Goal: Transaction & Acquisition: Purchase product/service

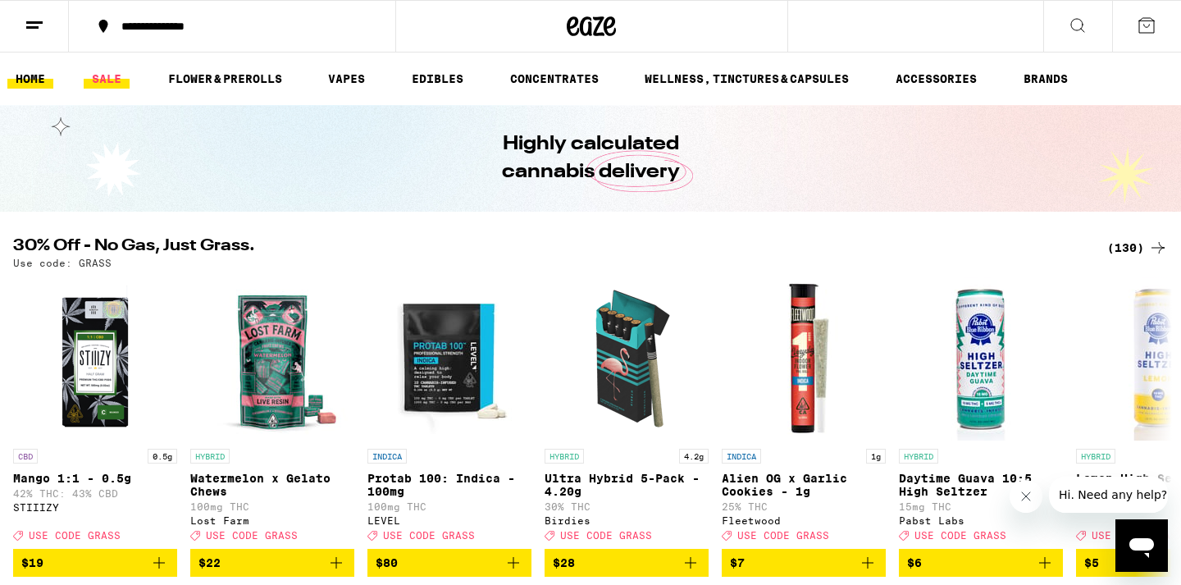
click at [112, 84] on link "SALE" at bounding box center [107, 79] width 46 height 20
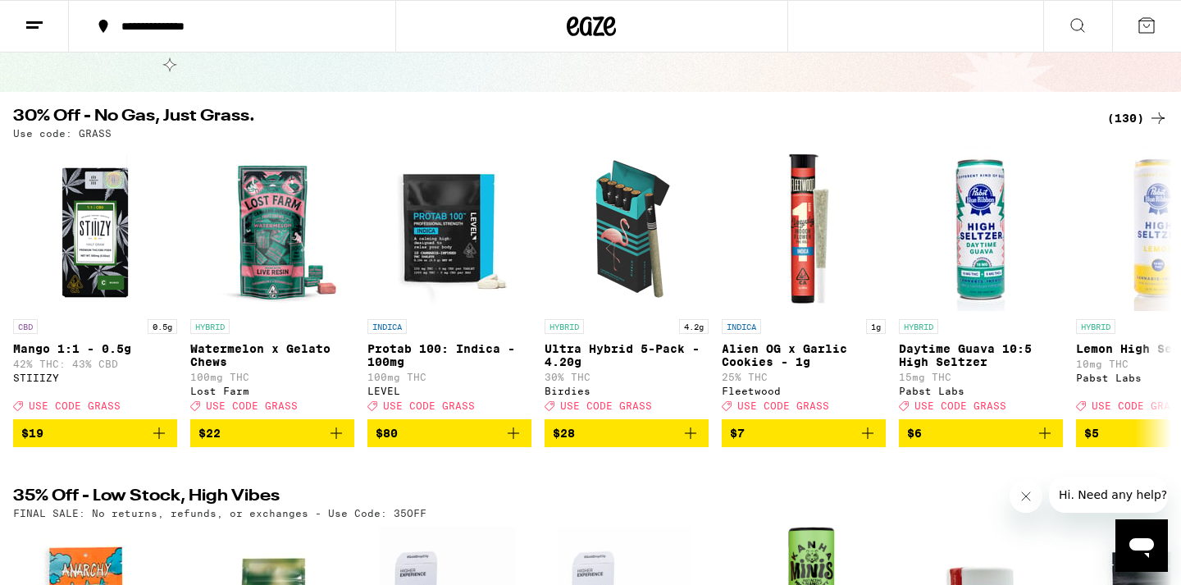
scroll to position [116, 0]
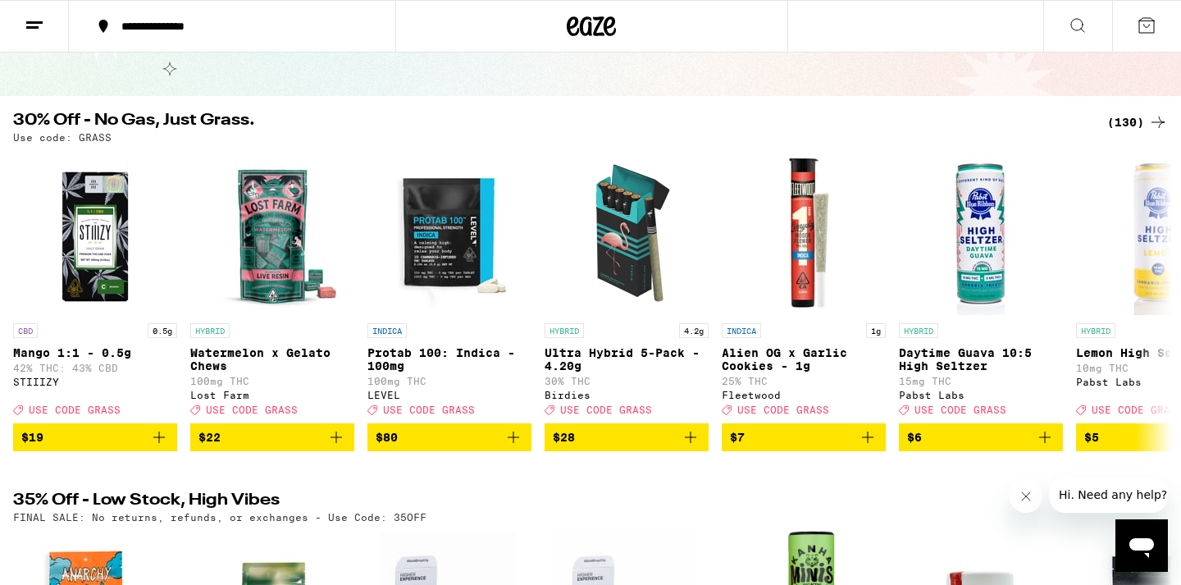
click at [1119, 124] on div "(130)" at bounding box center [1137, 122] width 61 height 20
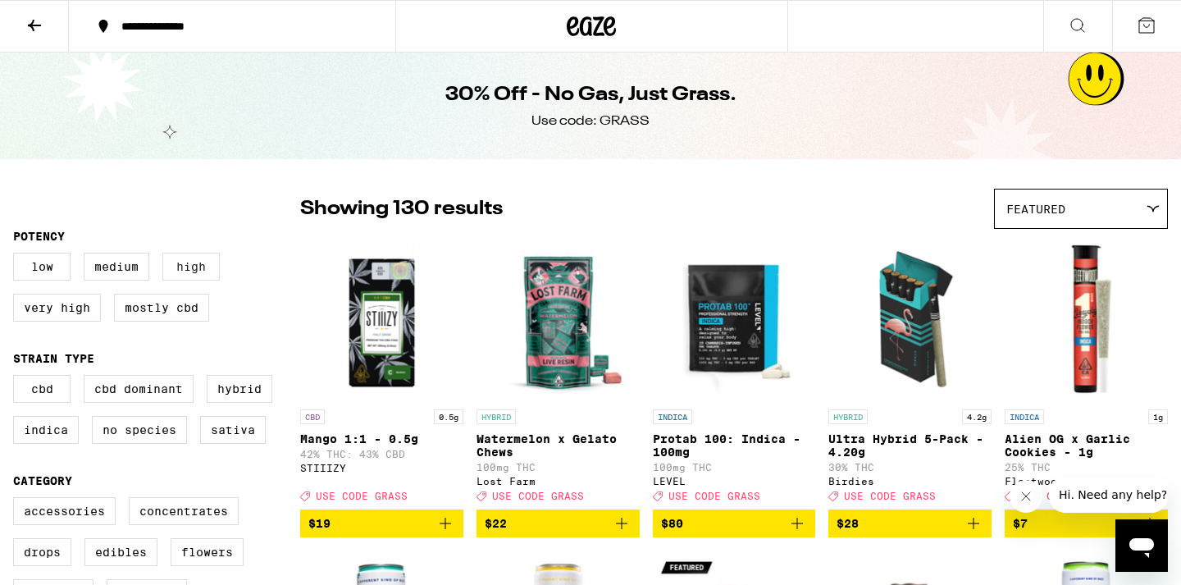
click at [214, 266] on label "High" at bounding box center [190, 267] width 57 height 28
click at [17, 256] on input "High" at bounding box center [16, 255] width 1 height 1
checkbox input "true"
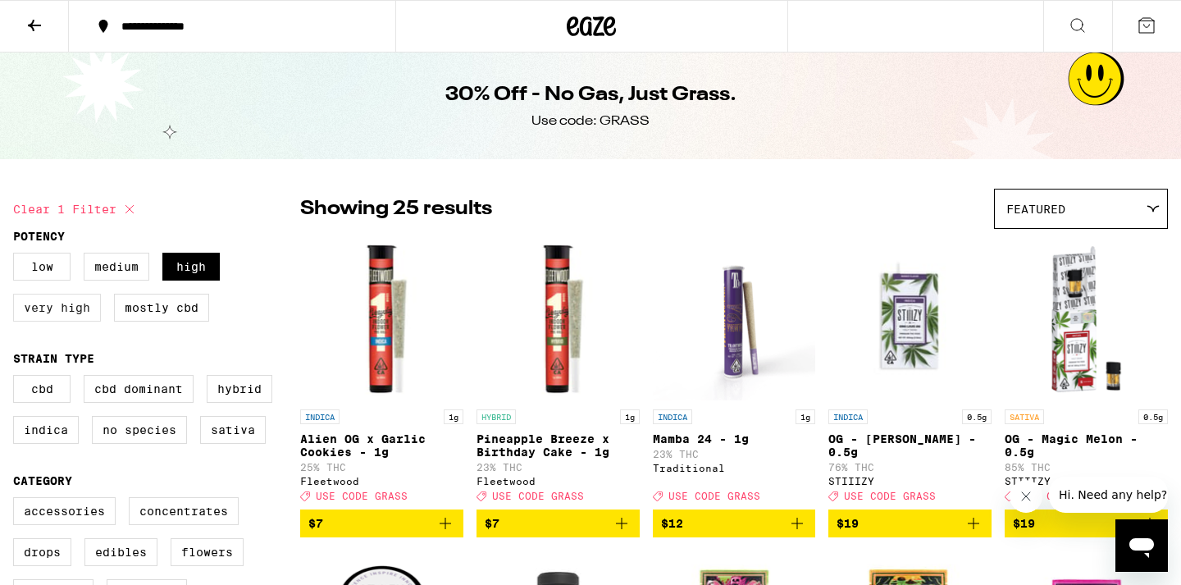
click at [61, 319] on label "Very High" at bounding box center [57, 308] width 88 height 28
click at [17, 256] on input "Very High" at bounding box center [16, 255] width 1 height 1
checkbox input "true"
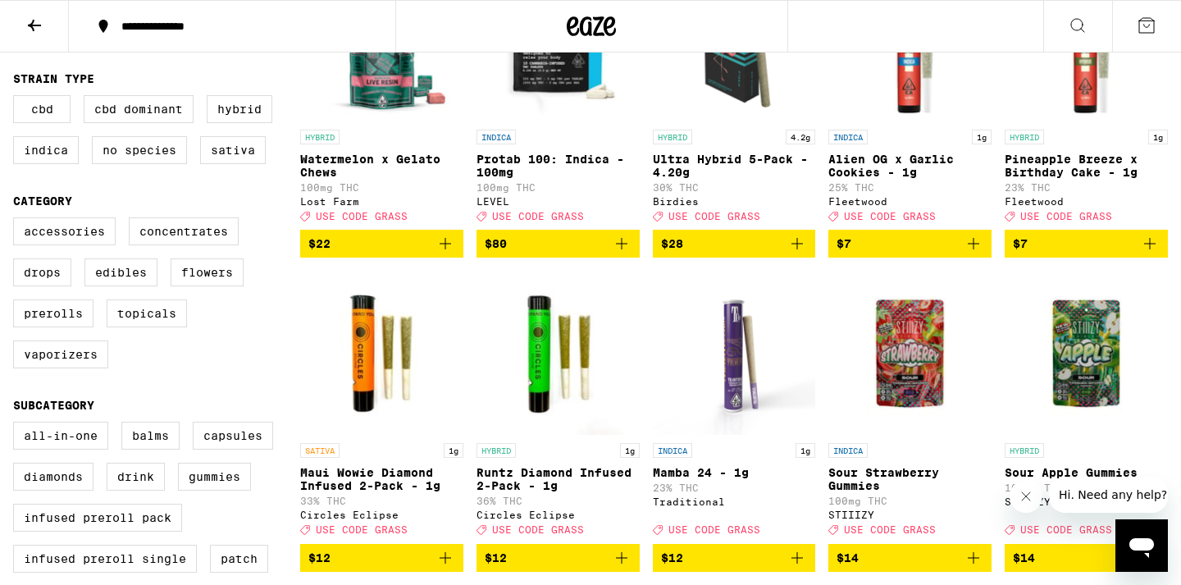
scroll to position [281, 0]
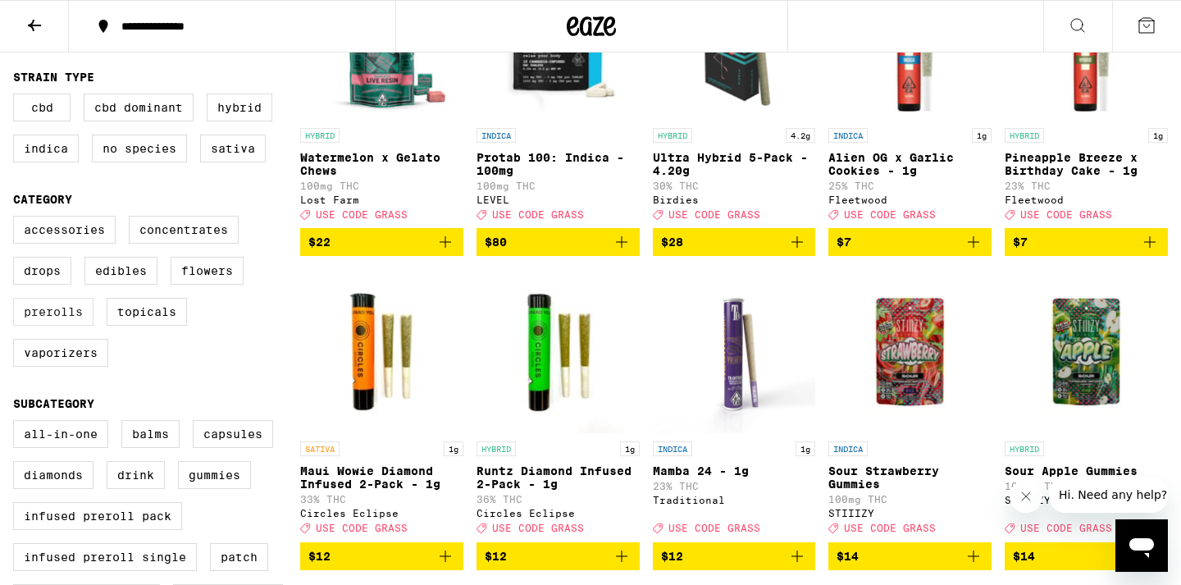
click at [62, 325] on label "Prerolls" at bounding box center [53, 312] width 80 height 28
click at [17, 219] on input "Prerolls" at bounding box center [16, 218] width 1 height 1
checkbox input "true"
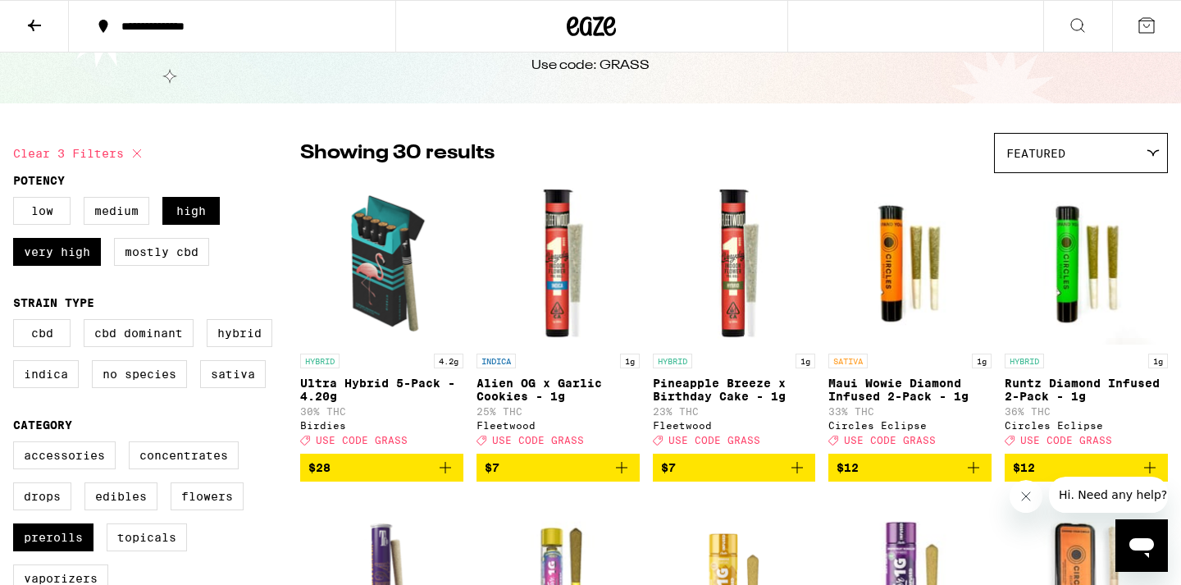
scroll to position [56, 0]
click at [796, 477] on icon "Add to bag" at bounding box center [797, 468] width 20 height 20
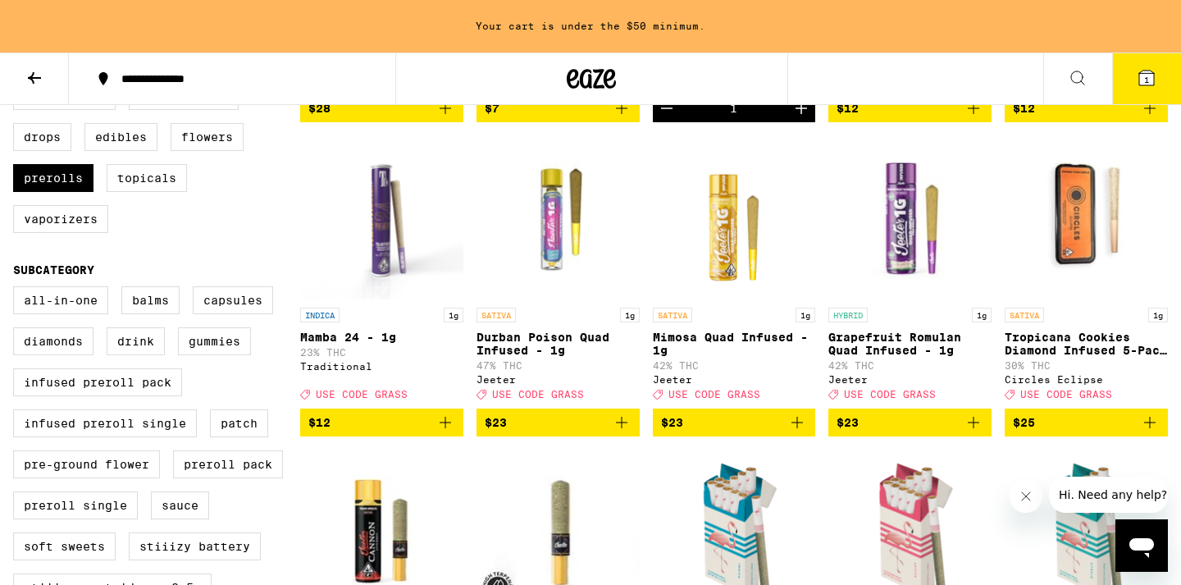
scroll to position [467, 0]
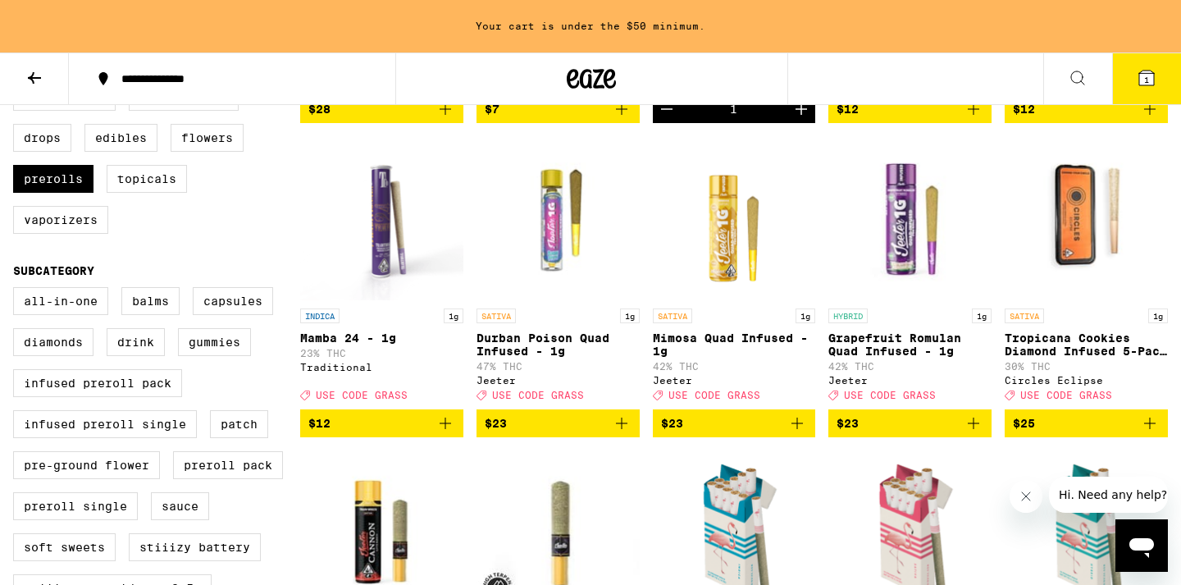
click at [977, 433] on icon "Add to bag" at bounding box center [973, 423] width 20 height 20
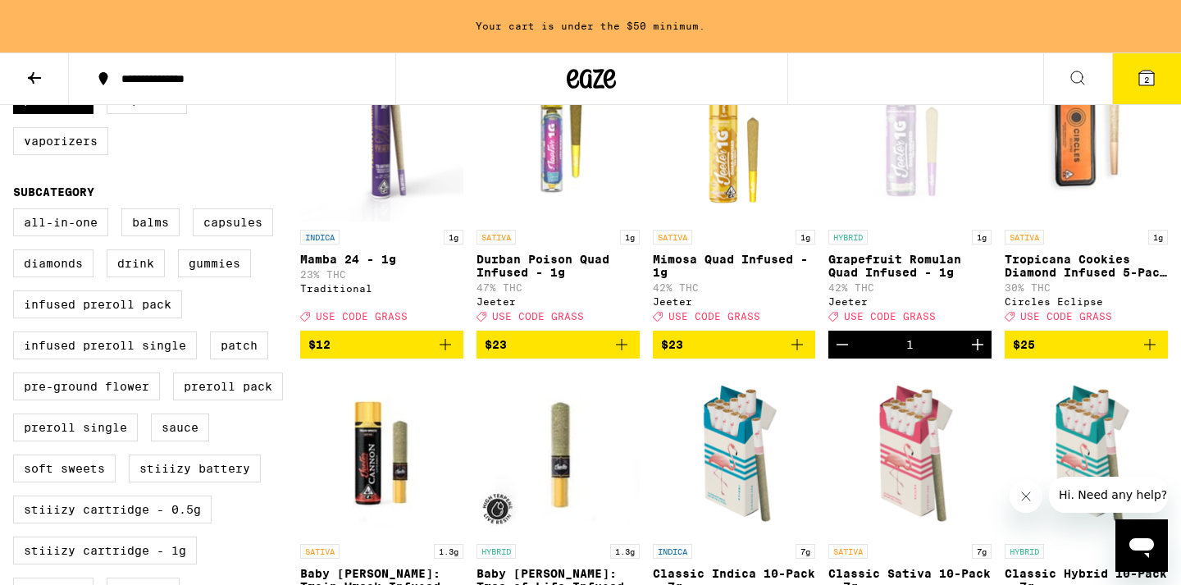
scroll to position [559, 0]
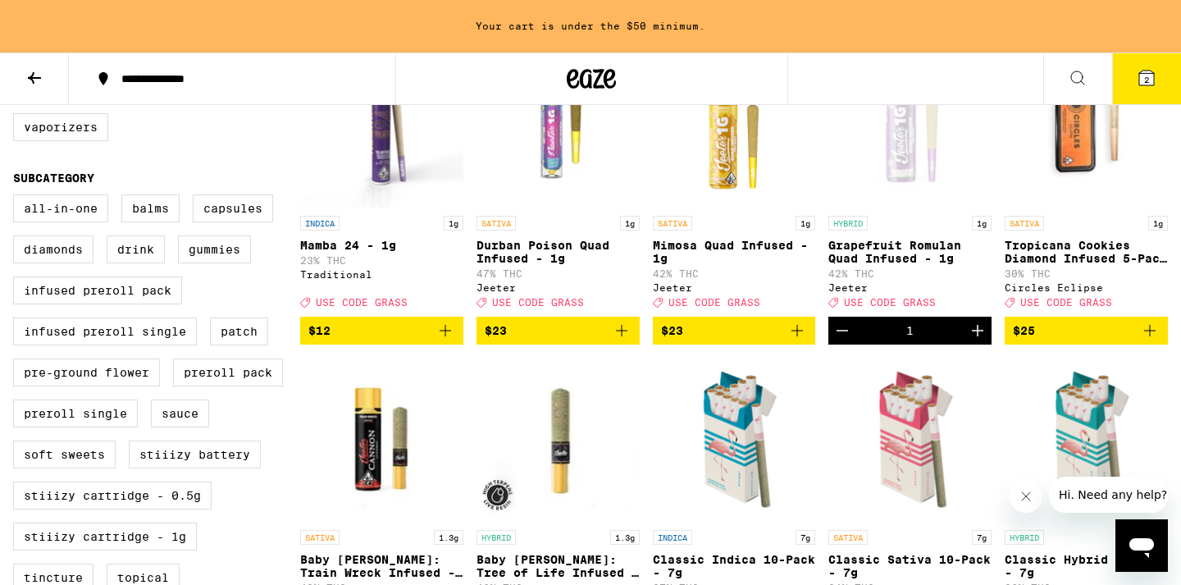
click at [1149, 340] on icon "Add to bag" at bounding box center [1150, 331] width 20 height 20
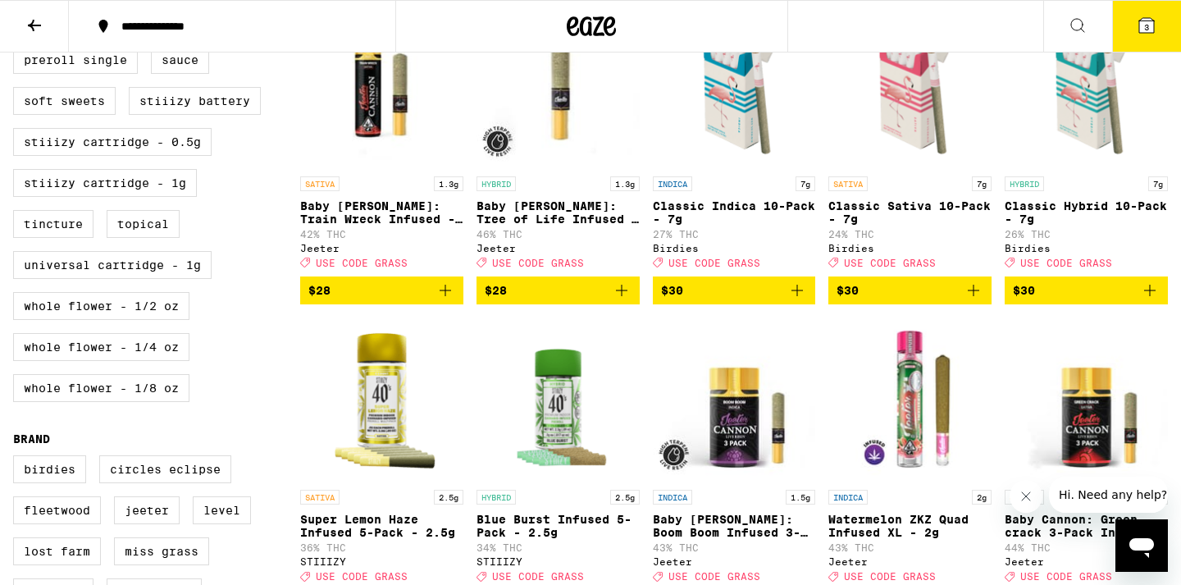
scroll to position [862, 0]
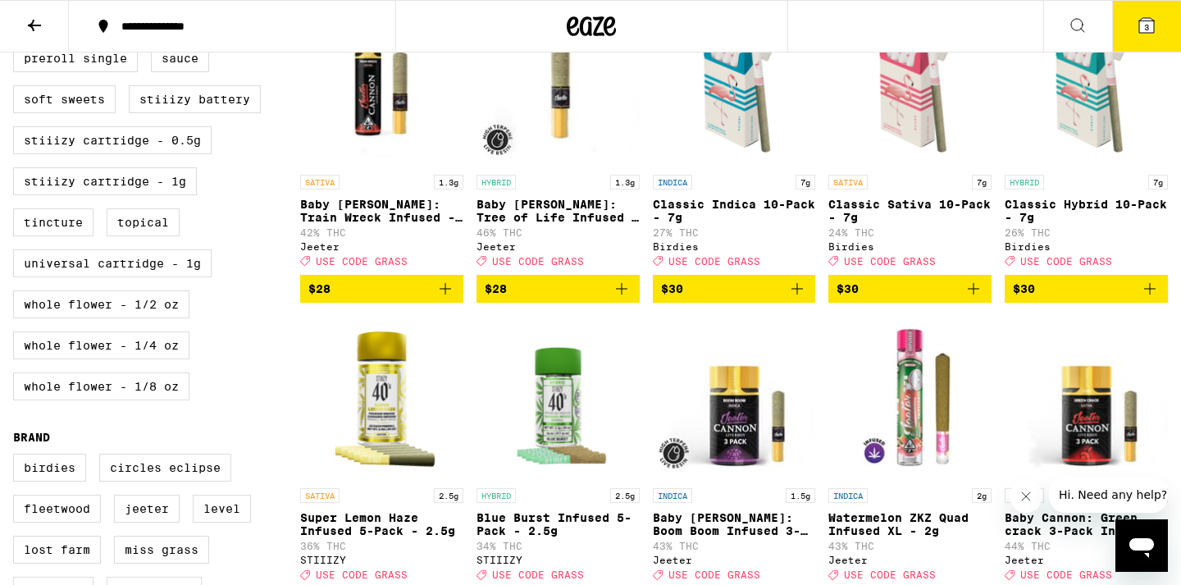
click at [622, 294] on icon "Add to bag" at bounding box center [621, 288] width 11 height 11
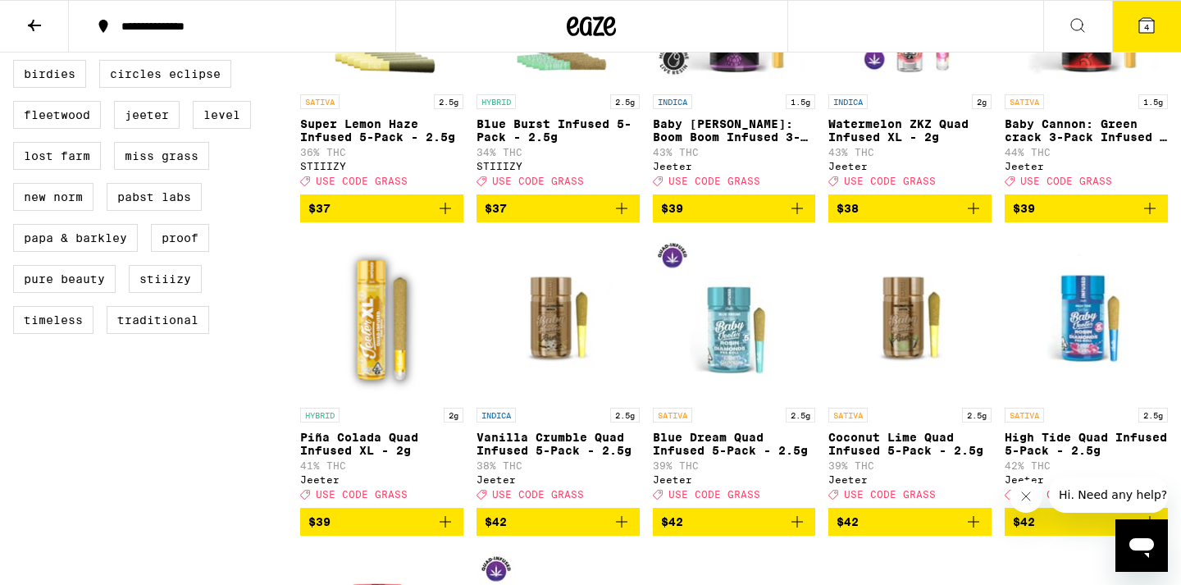
scroll to position [1263, 0]
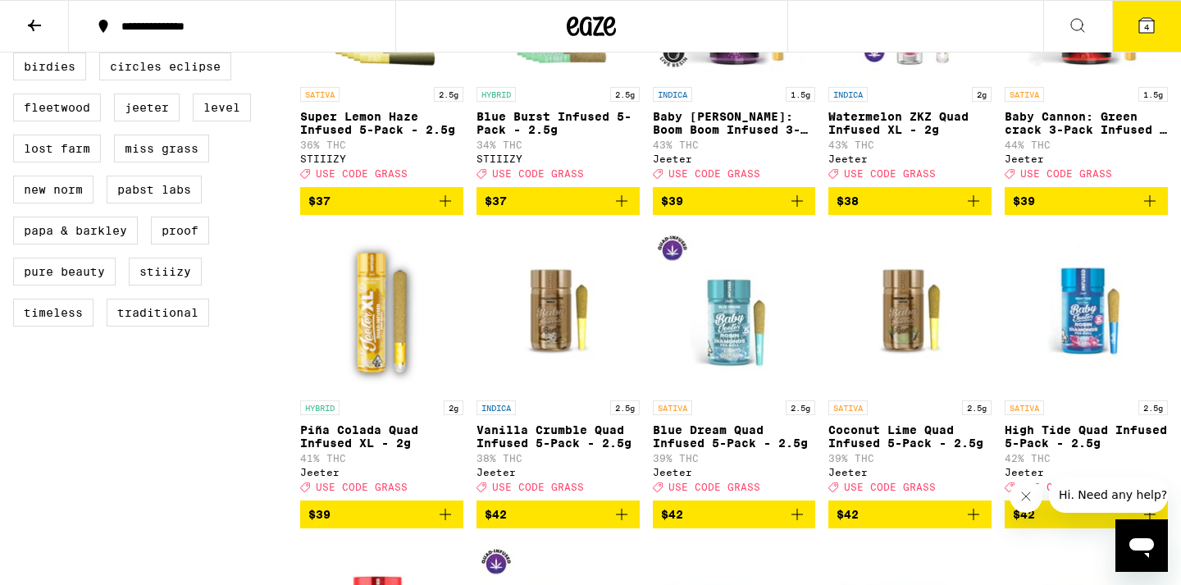
click at [1149, 211] on icon "Add to bag" at bounding box center [1150, 201] width 20 height 20
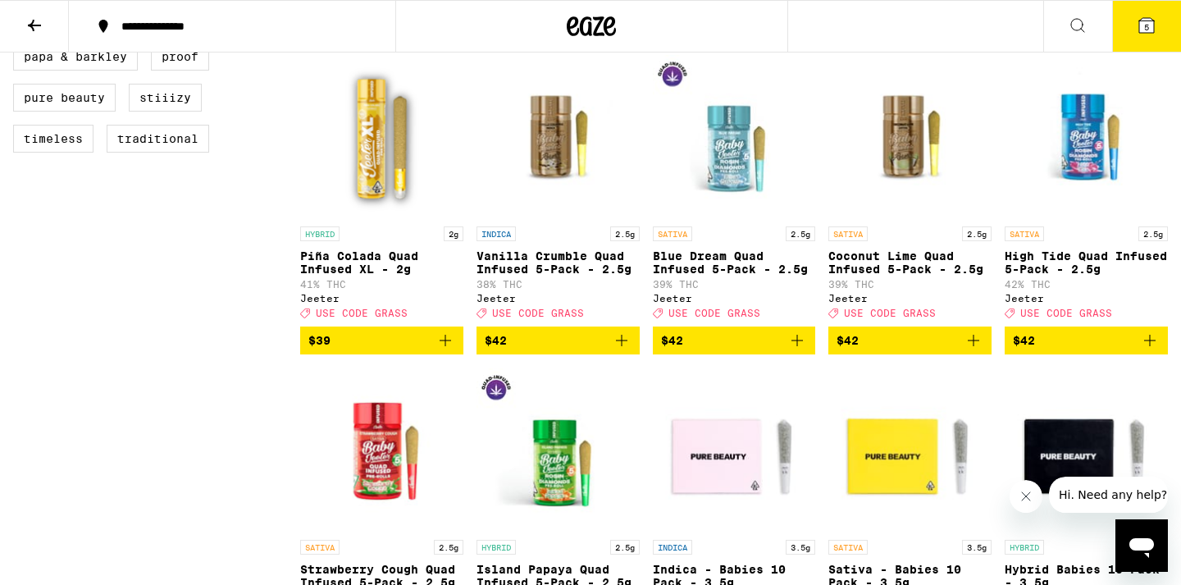
scroll to position [1452, 0]
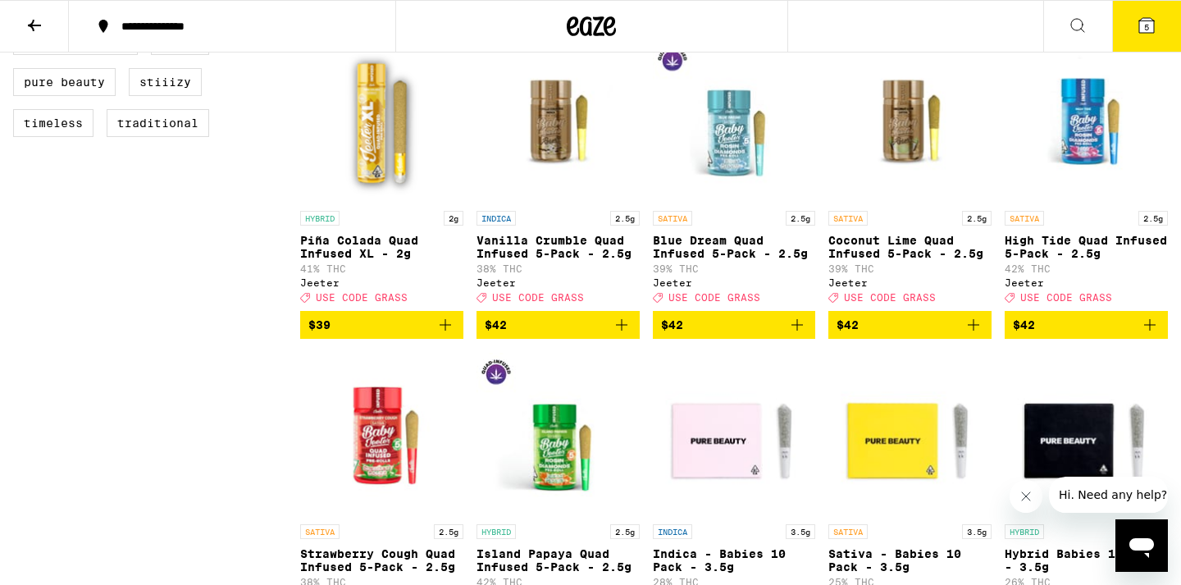
click at [447, 335] on icon "Add to bag" at bounding box center [445, 325] width 20 height 20
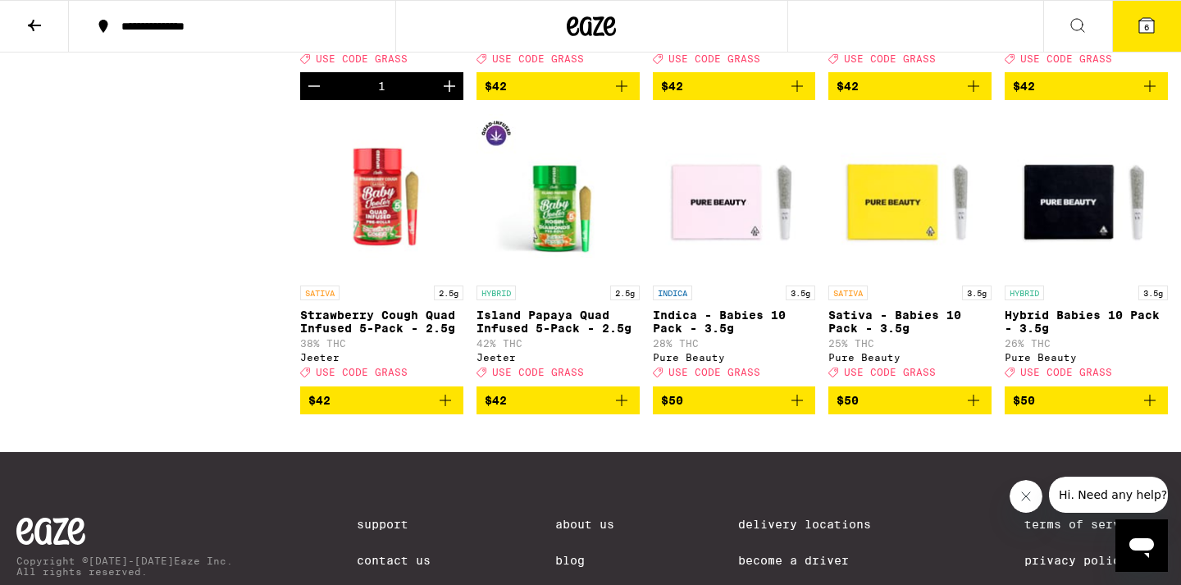
scroll to position [1687, 0]
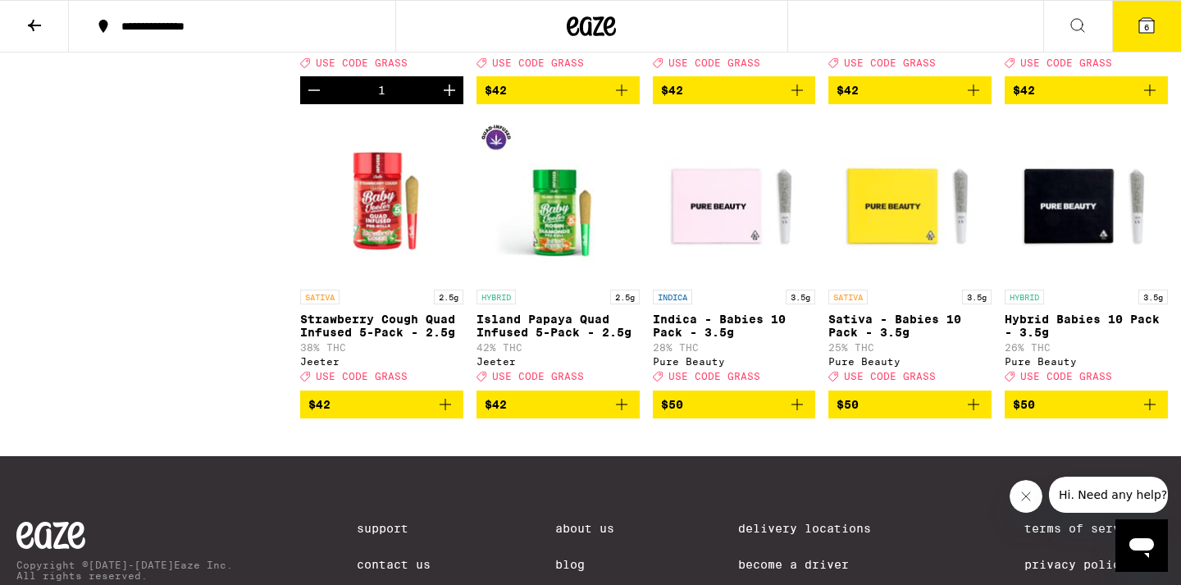
click at [1152, 25] on icon at bounding box center [1146, 25] width 15 height 15
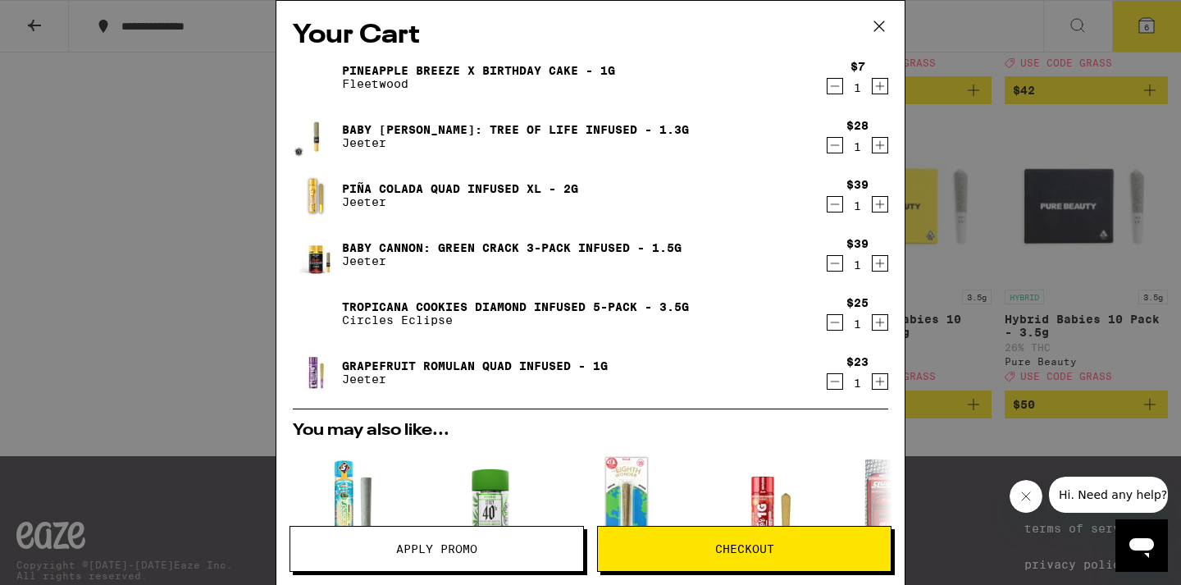
click at [830, 91] on icon "Decrement" at bounding box center [834, 86] width 15 height 20
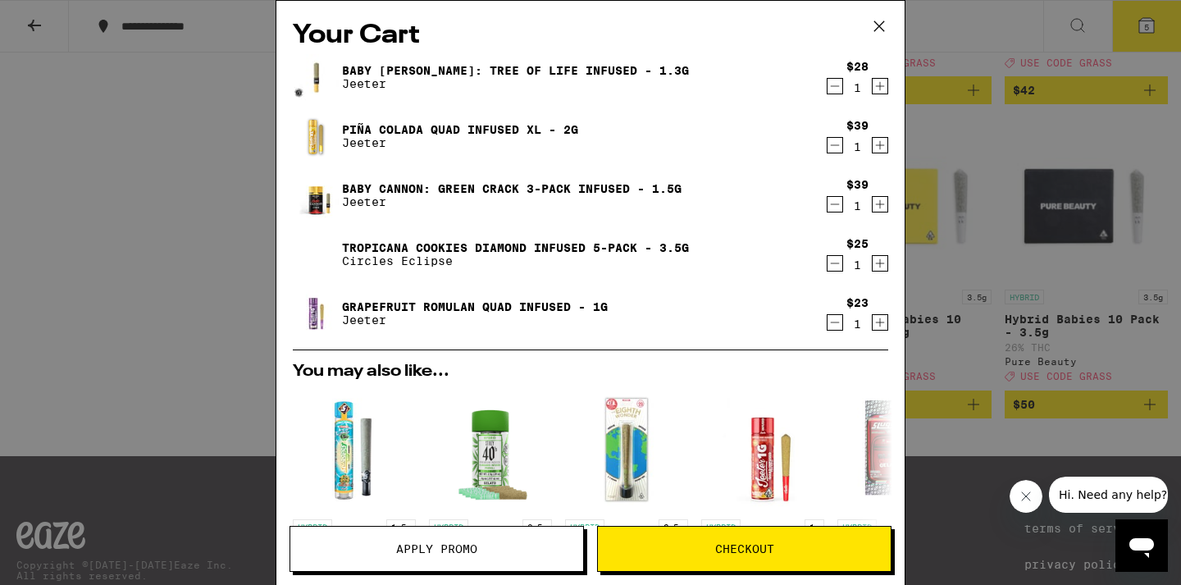
click at [694, 366] on h2 "You may also like..." at bounding box center [590, 371] width 595 height 16
click at [837, 89] on icon "Decrement" at bounding box center [834, 86] width 15 height 20
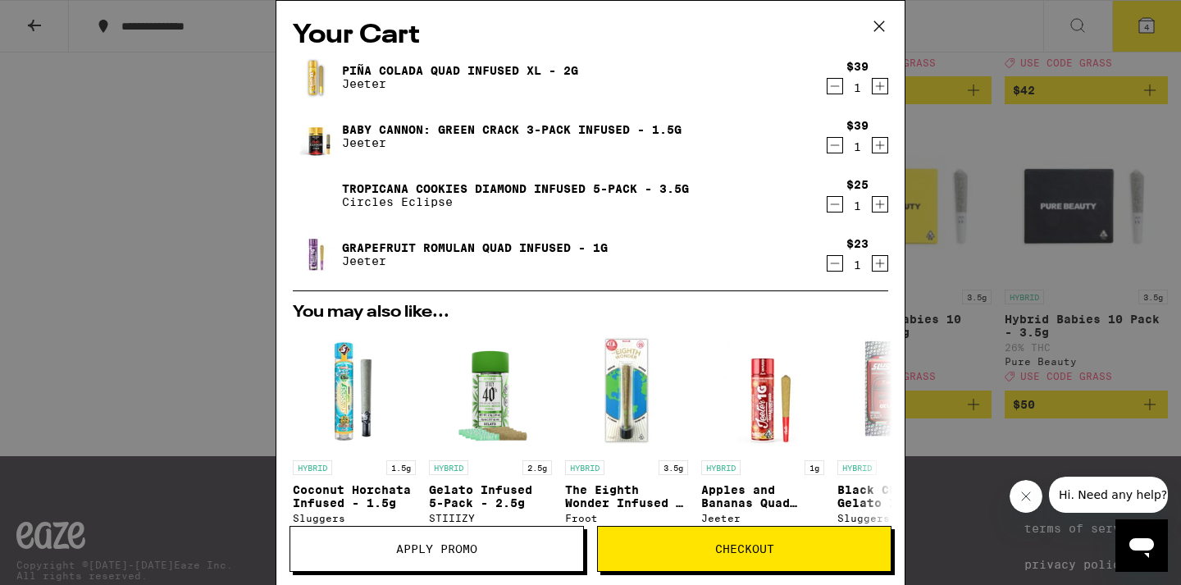
click at [838, 263] on icon "Decrement" at bounding box center [834, 263] width 15 height 20
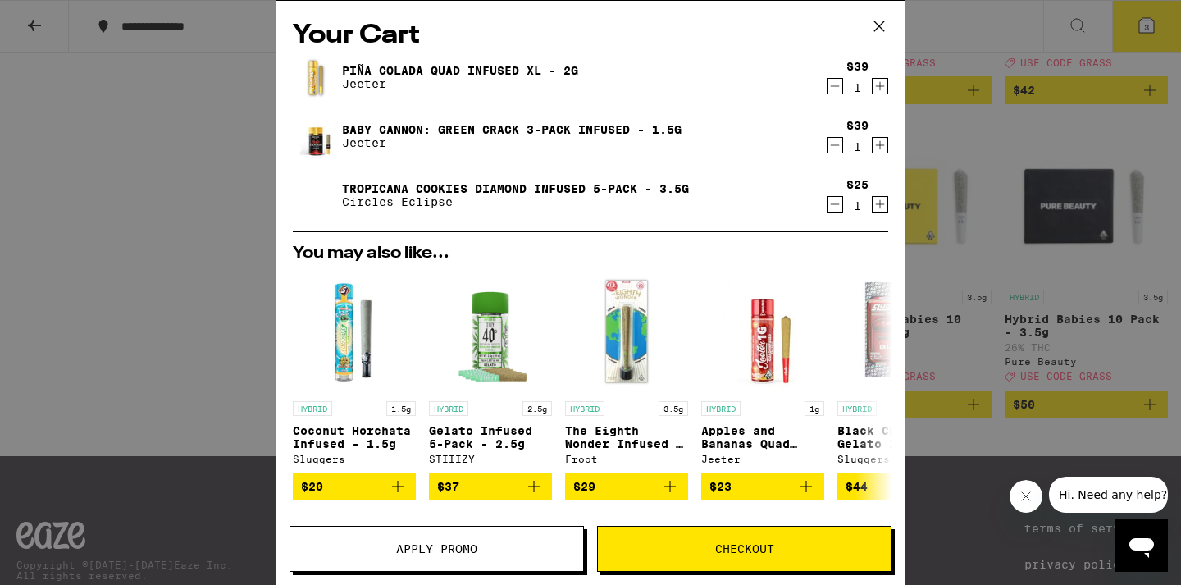
click at [883, 204] on icon "Increment" at bounding box center [879, 204] width 15 height 20
click at [877, 144] on icon "Increment" at bounding box center [879, 145] width 15 height 20
click at [836, 145] on icon "Decrement" at bounding box center [835, 145] width 9 height 0
click at [887, 24] on icon at bounding box center [879, 26] width 25 height 25
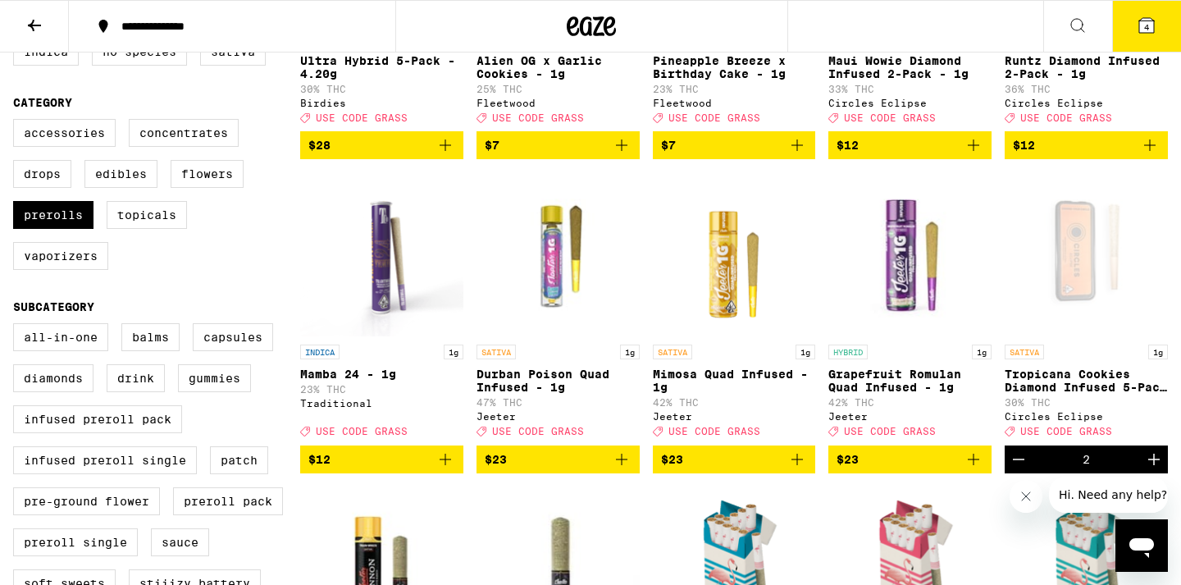
scroll to position [385, 0]
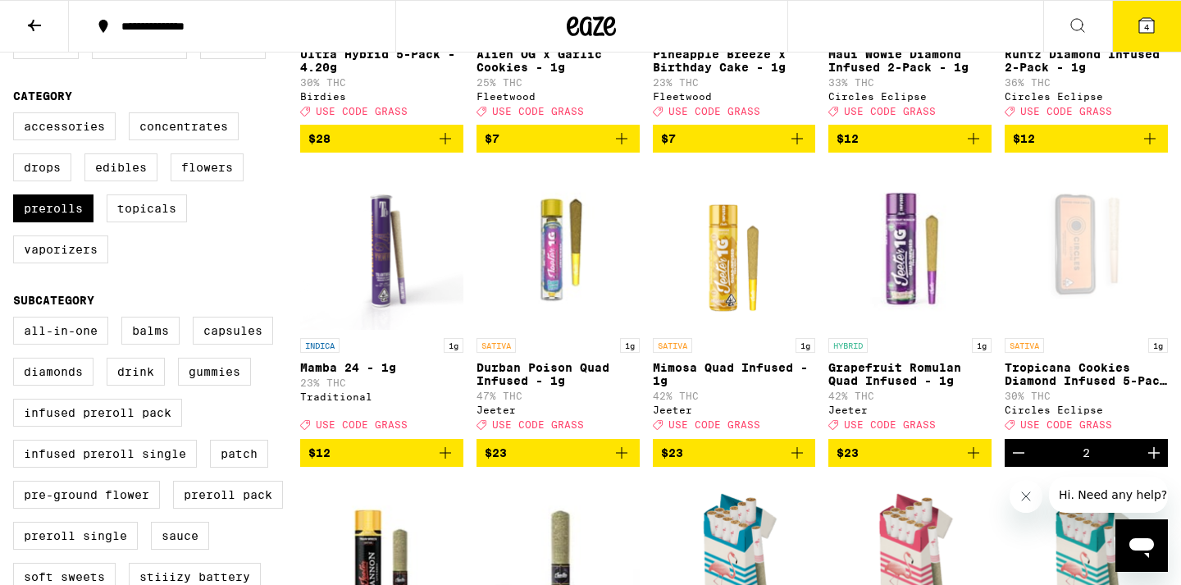
click at [976, 462] on icon "Add to bag" at bounding box center [973, 453] width 20 height 20
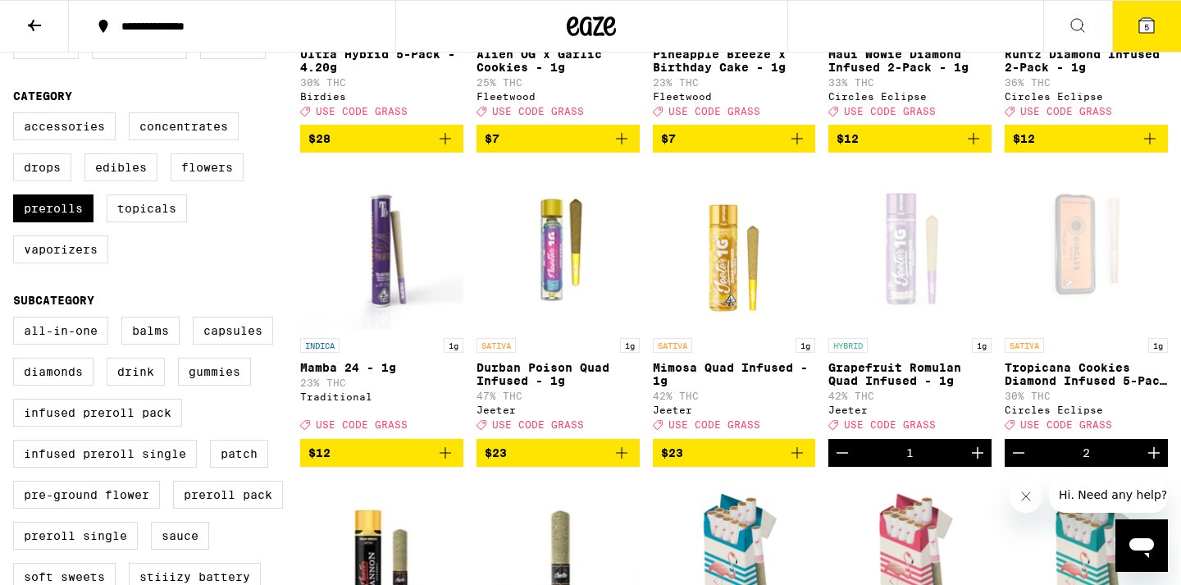
click at [1154, 20] on icon at bounding box center [1146, 26] width 20 height 20
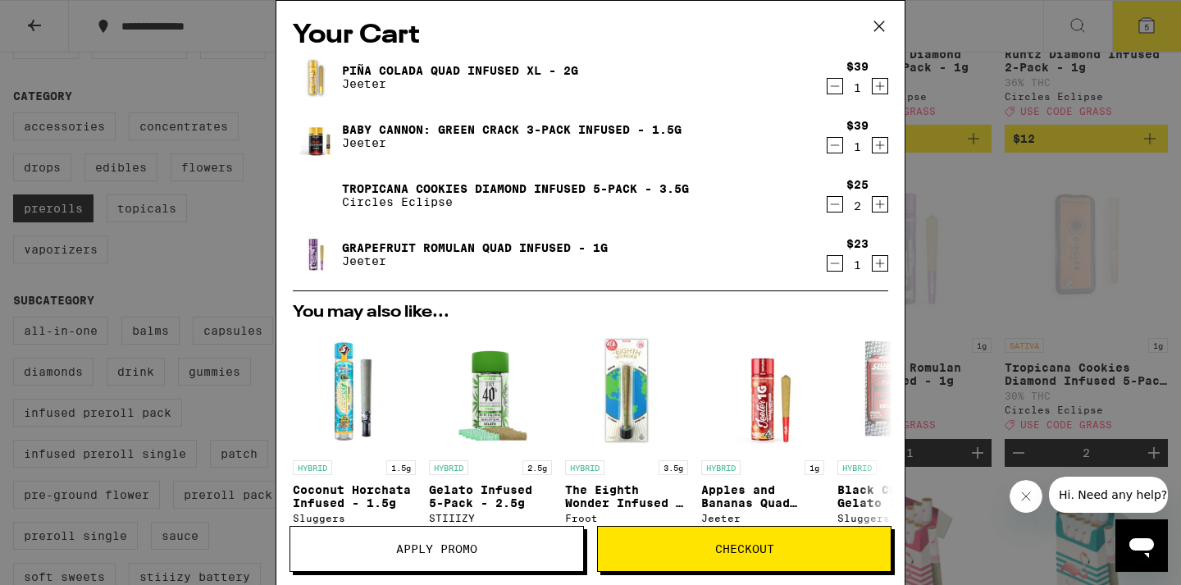
click at [839, 207] on icon "Decrement" at bounding box center [834, 204] width 15 height 20
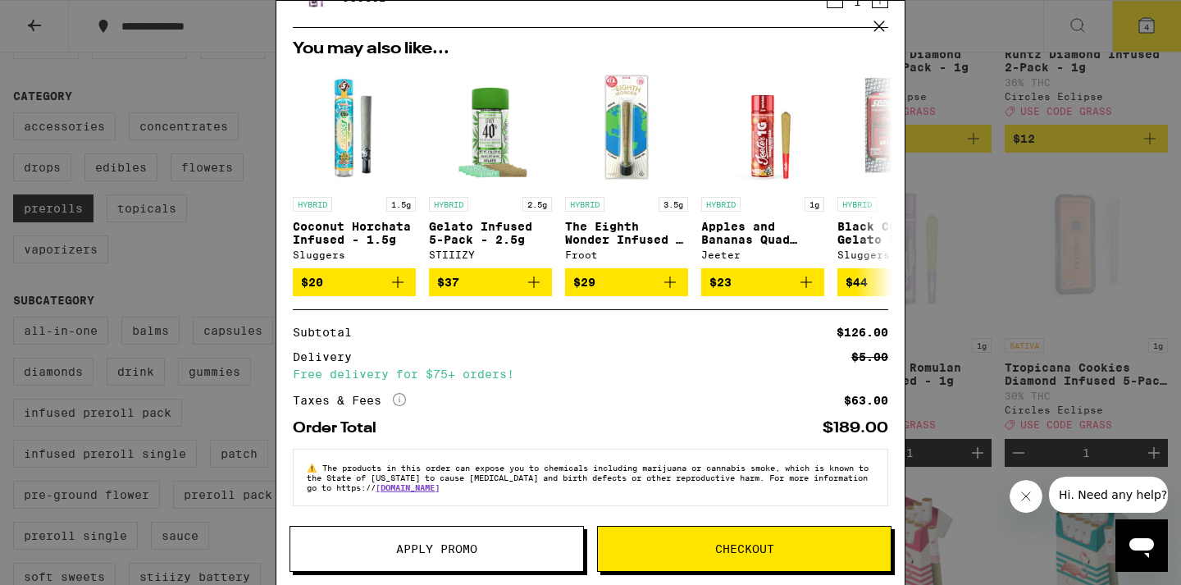
scroll to position [273, 0]
click at [444, 545] on span "Apply Promo" at bounding box center [436, 548] width 81 height 11
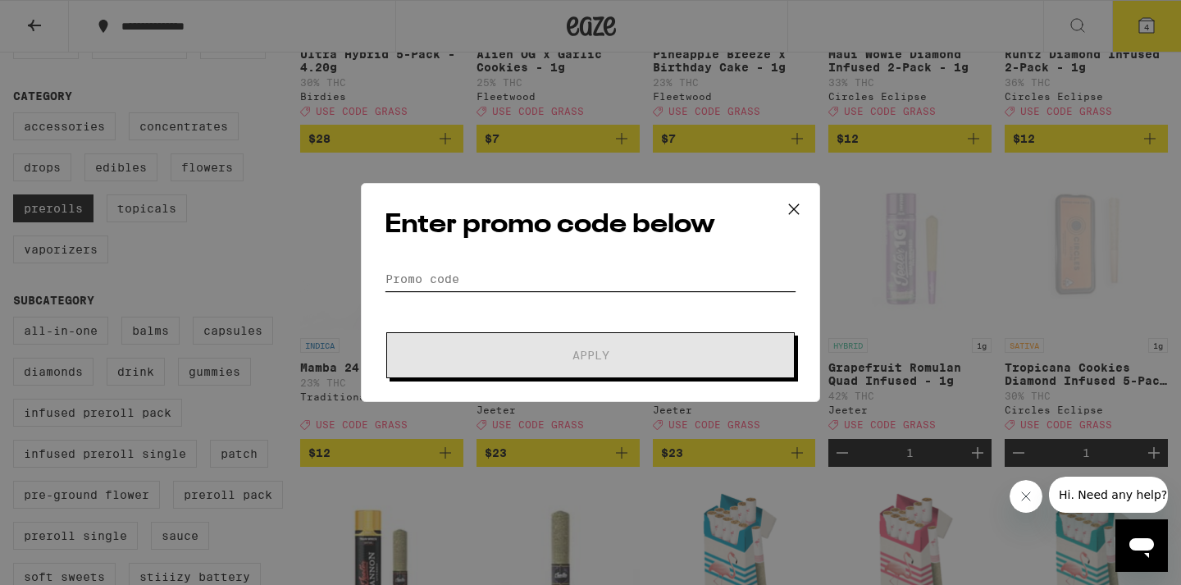
click at [489, 268] on input "Promo Code" at bounding box center [591, 278] width 412 height 25
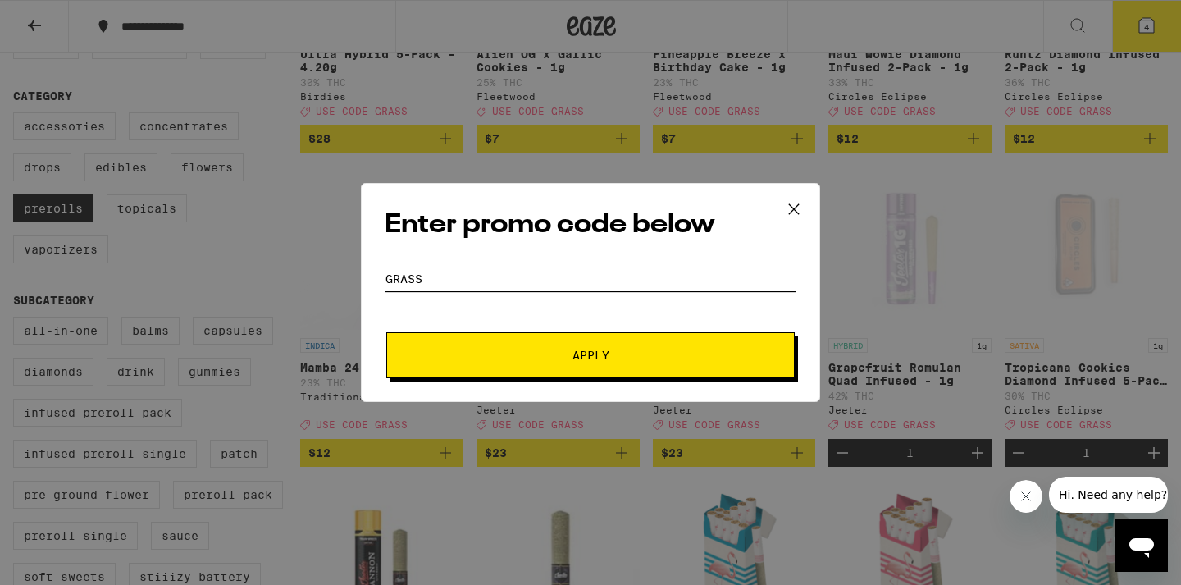
type input "GRASS"
click at [590, 355] on button "Apply" at bounding box center [590, 355] width 408 height 46
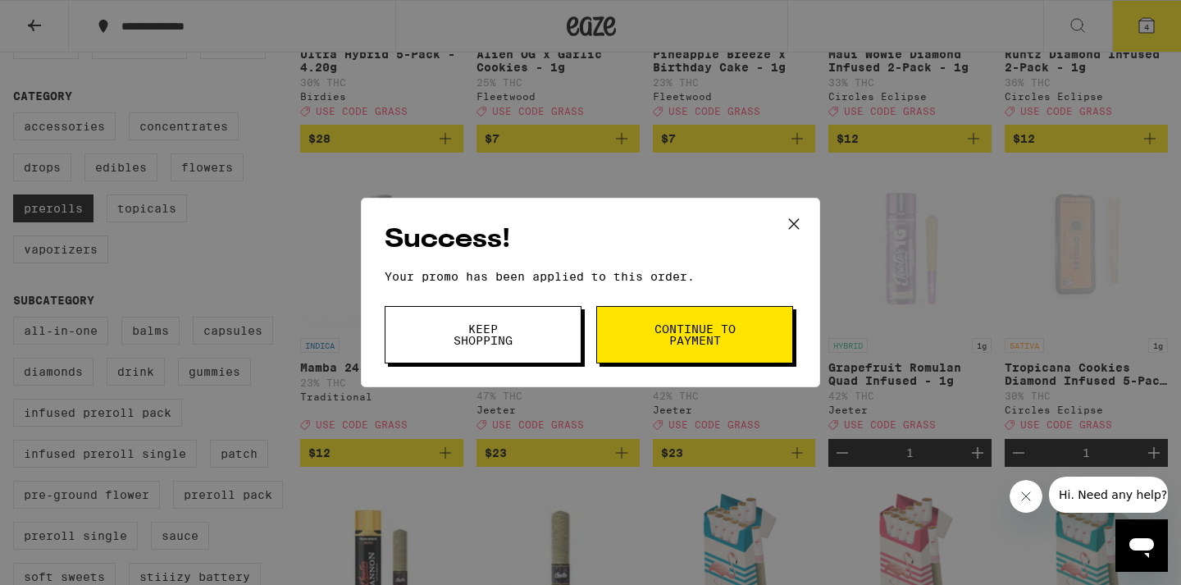
click at [525, 339] on button "Keep Shopping" at bounding box center [483, 334] width 197 height 57
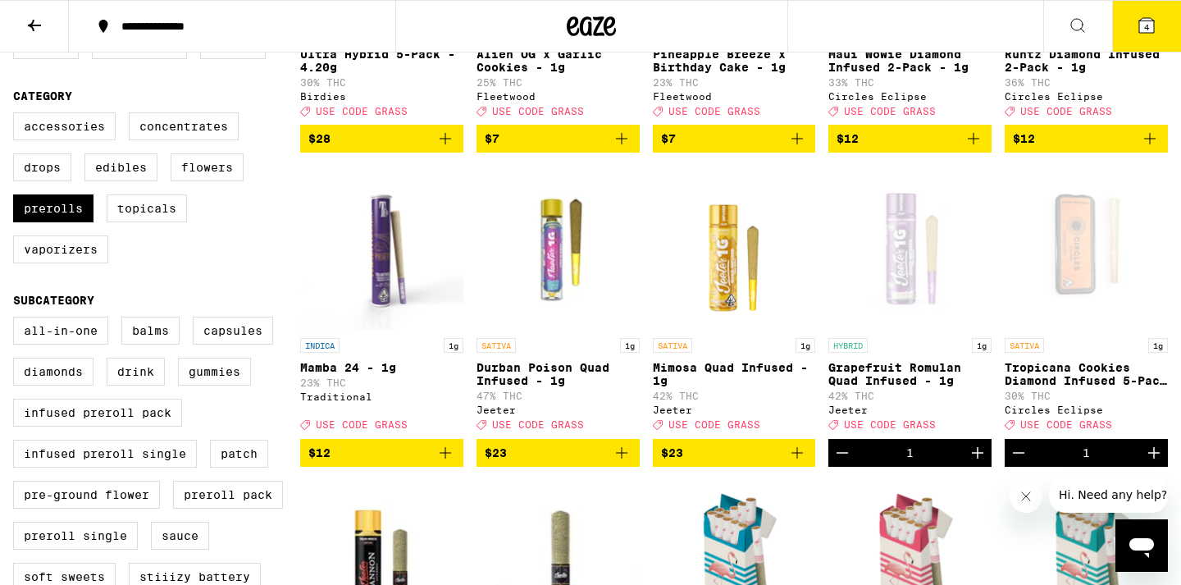
click at [1147, 25] on span "4" at bounding box center [1146, 27] width 5 height 10
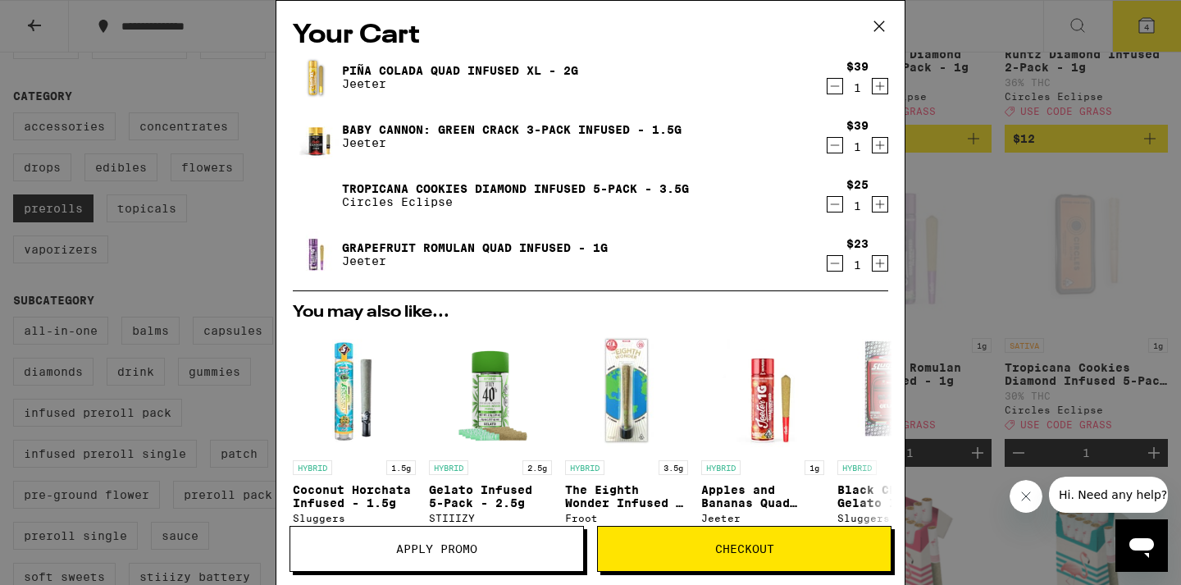
click at [881, 264] on icon "Increment" at bounding box center [879, 263] width 15 height 20
click at [881, 145] on icon "Increment" at bounding box center [879, 145] width 15 height 20
click at [750, 554] on span "Checkout" at bounding box center [744, 548] width 59 height 11
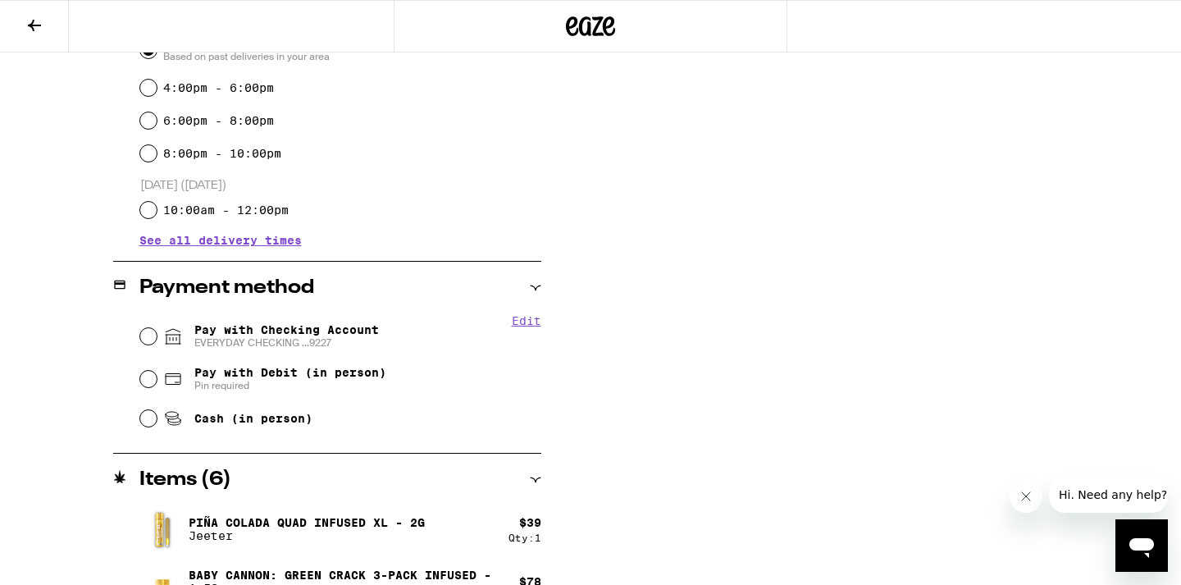
scroll to position [496, 0]
click at [147, 422] on input "Cash (in person)" at bounding box center [148, 419] width 16 height 16
radio input "true"
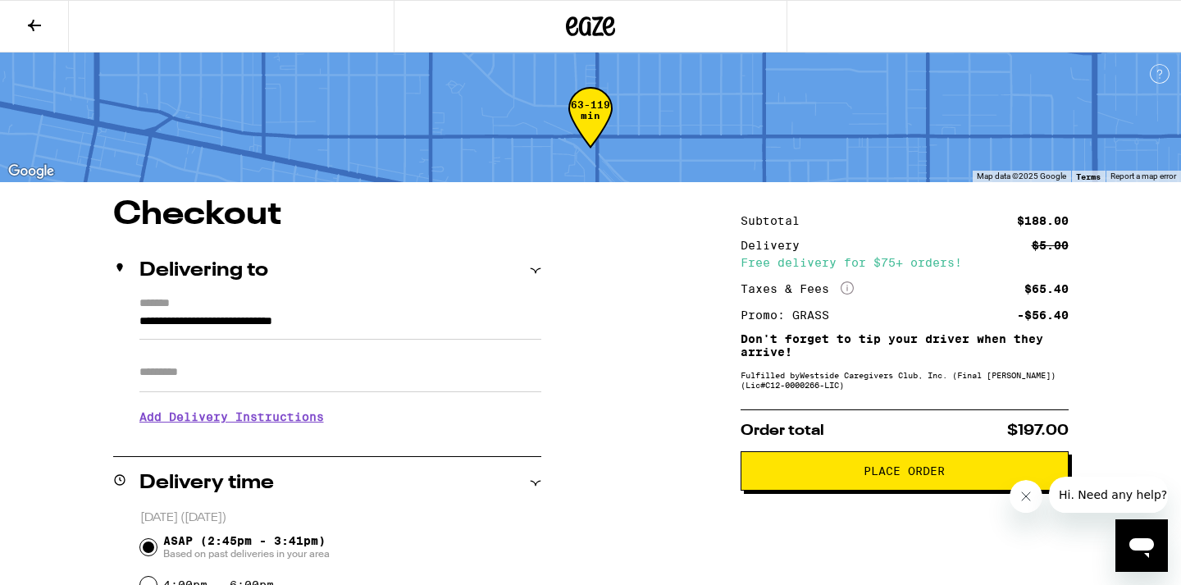
scroll to position [133, 0]
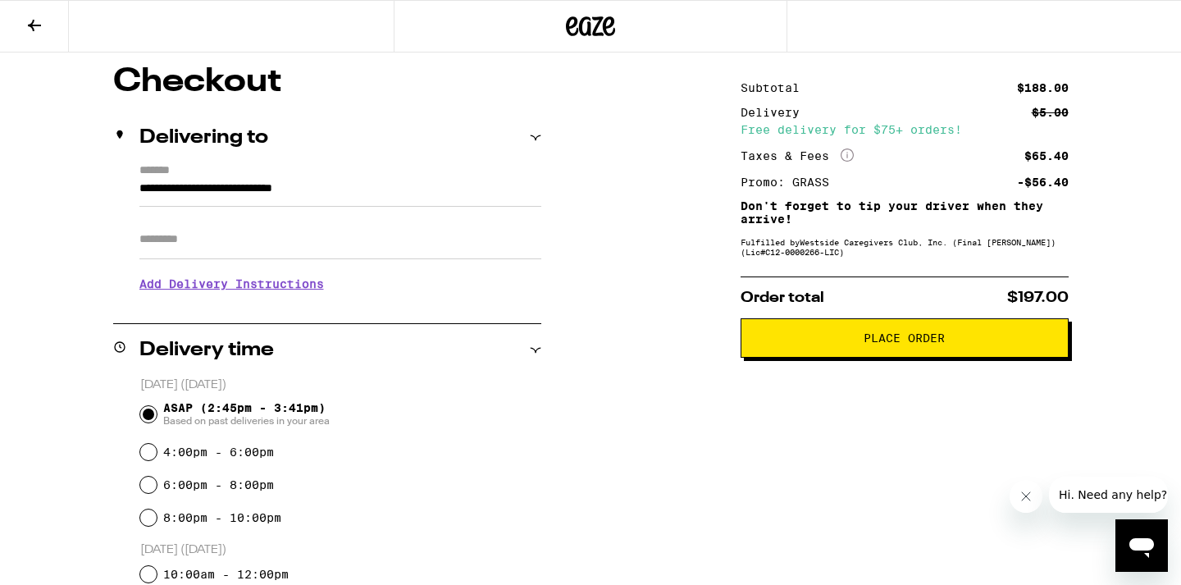
click at [895, 344] on span "Place Order" at bounding box center [903, 337] width 81 height 11
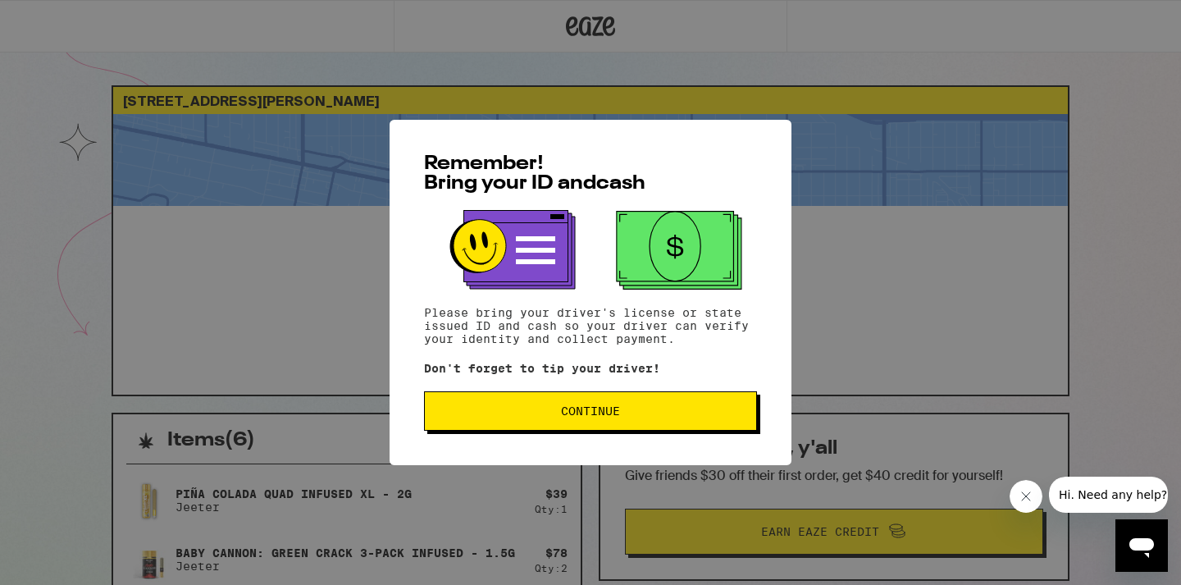
click at [599, 412] on span "Continue" at bounding box center [590, 410] width 59 height 11
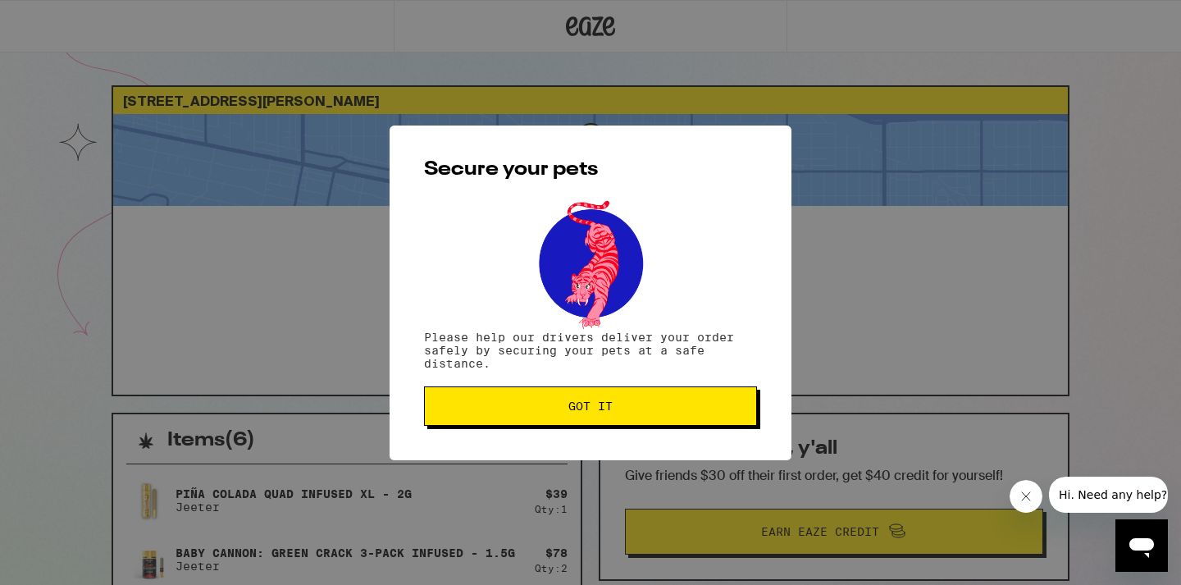
click at [599, 412] on span "Got it" at bounding box center [590, 405] width 44 height 11
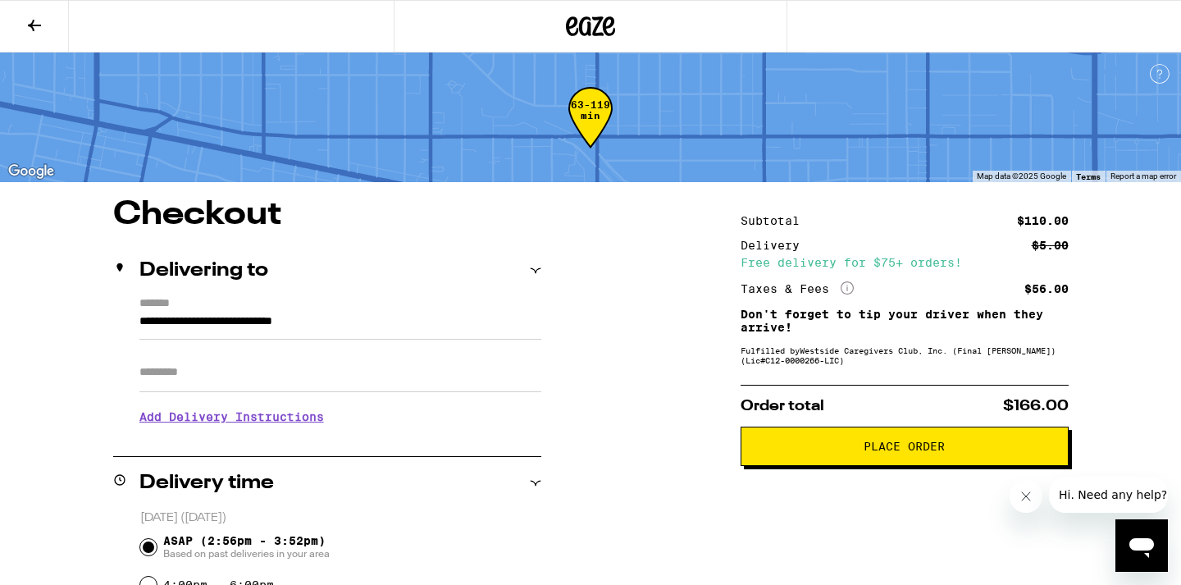
click at [39, 31] on icon at bounding box center [35, 26] width 20 height 20
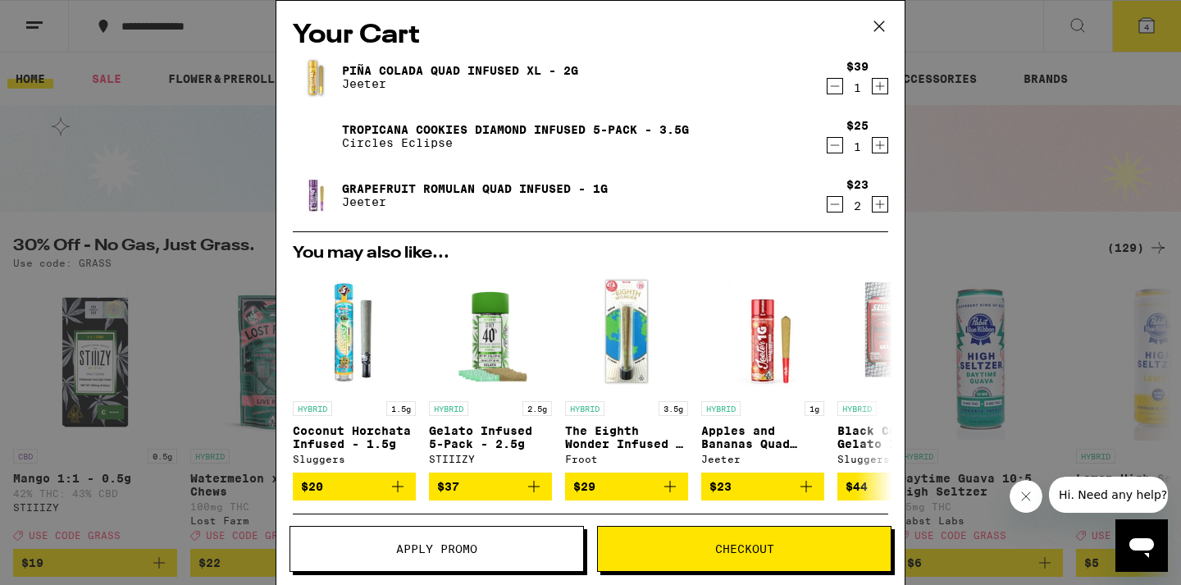
click at [881, 207] on icon "Increment" at bounding box center [879, 204] width 15 height 20
click at [730, 556] on button "Checkout" at bounding box center [744, 549] width 294 height 46
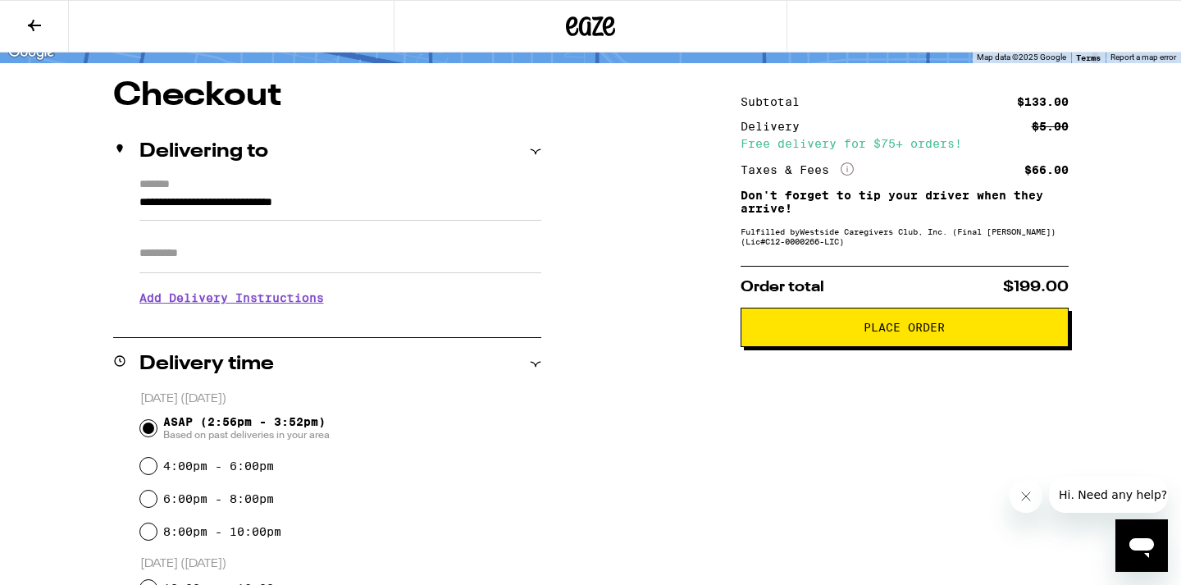
scroll to position [94, 0]
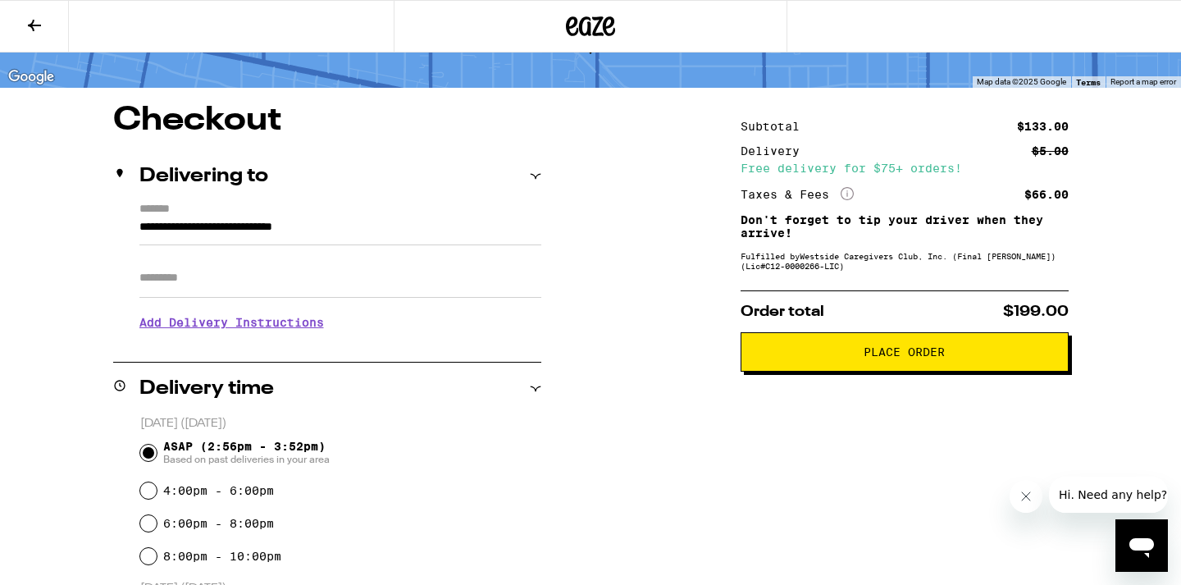
click at [931, 357] on span "Place Order" at bounding box center [903, 351] width 81 height 11
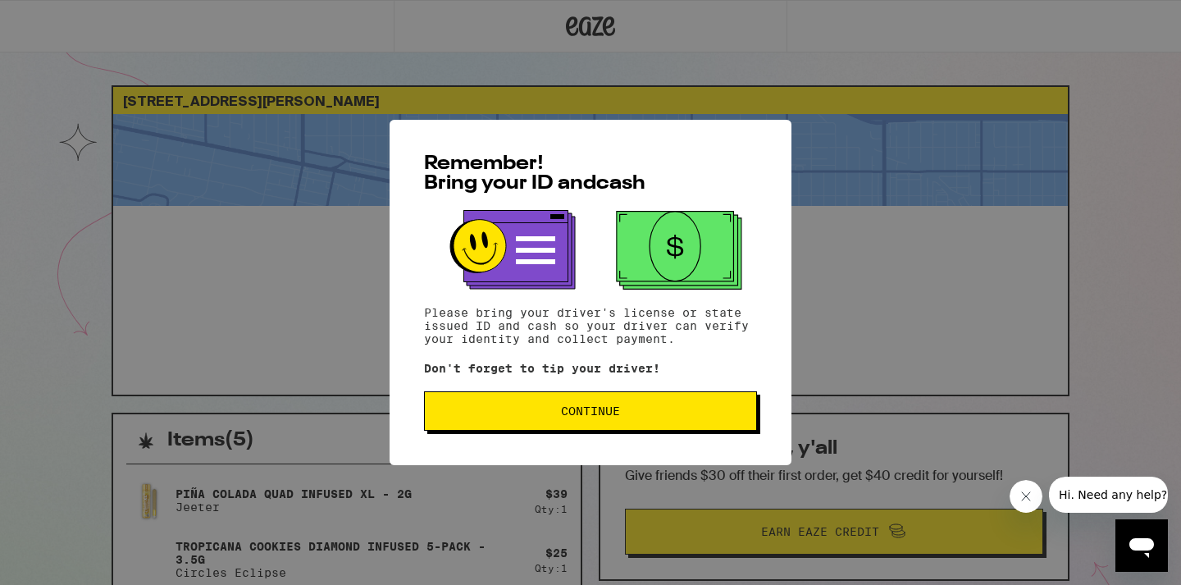
click at [549, 412] on span "Continue" at bounding box center [590, 410] width 305 height 11
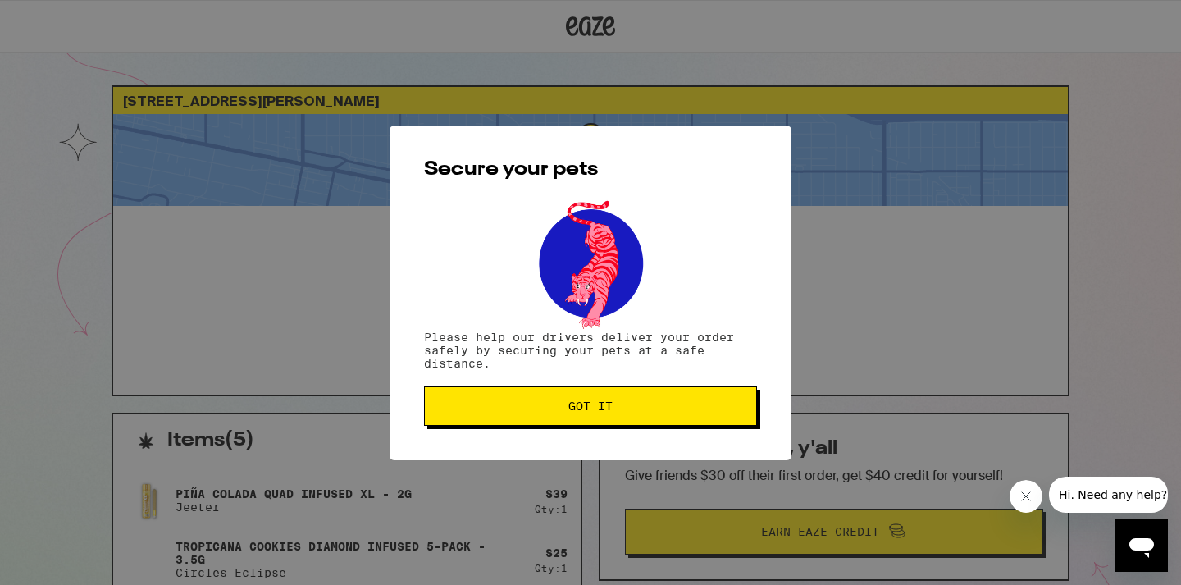
click at [578, 412] on span "Got it" at bounding box center [590, 405] width 44 height 11
